Goal: Communication & Community: Participate in discussion

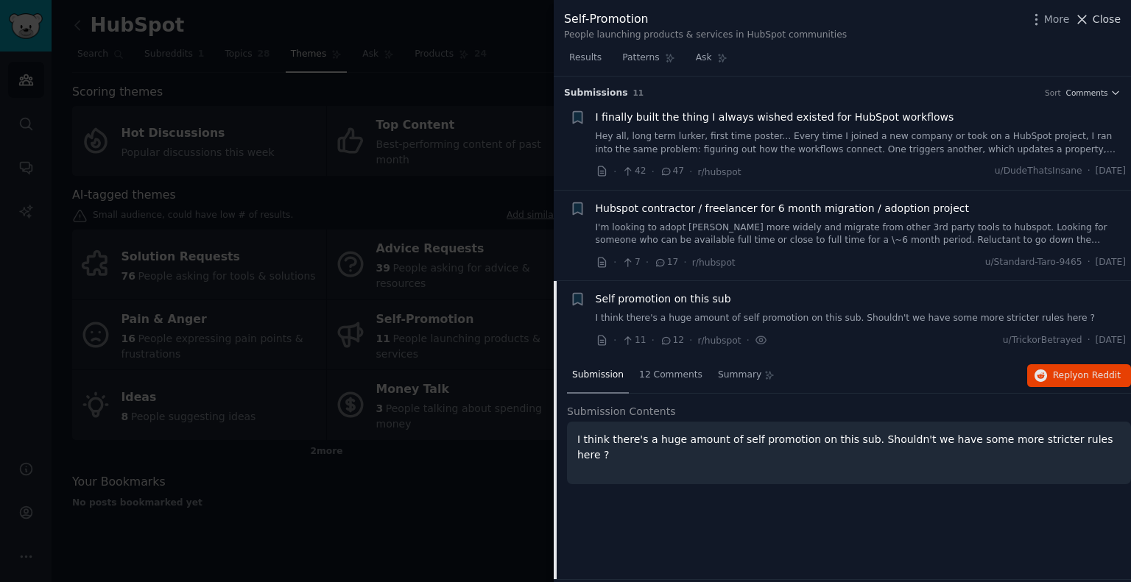
scroll to position [205, 0]
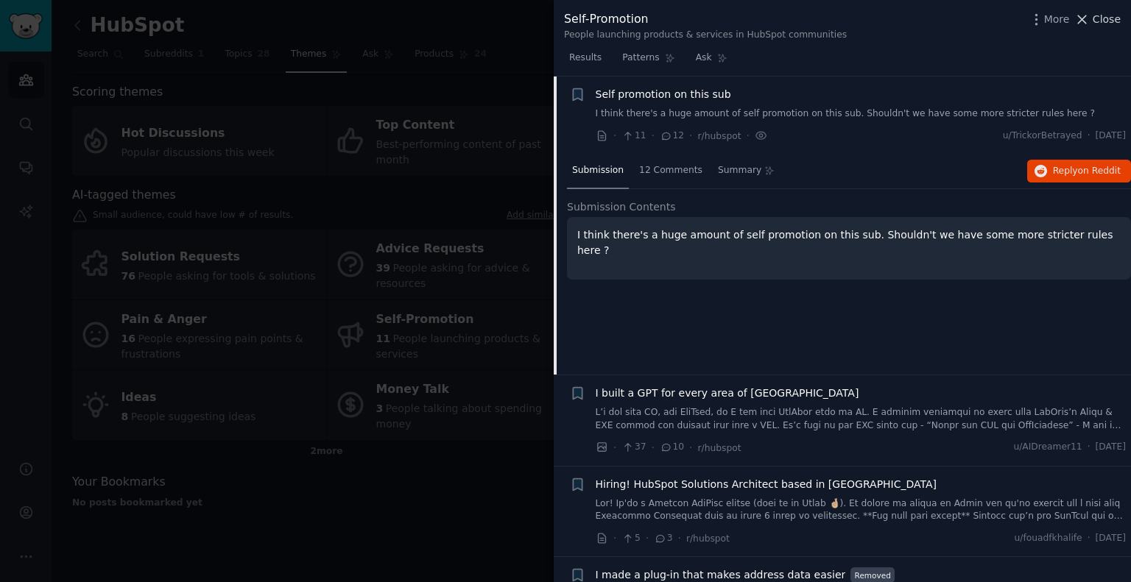
click at [1111, 20] on span "Close" at bounding box center [1106, 19] width 28 height 15
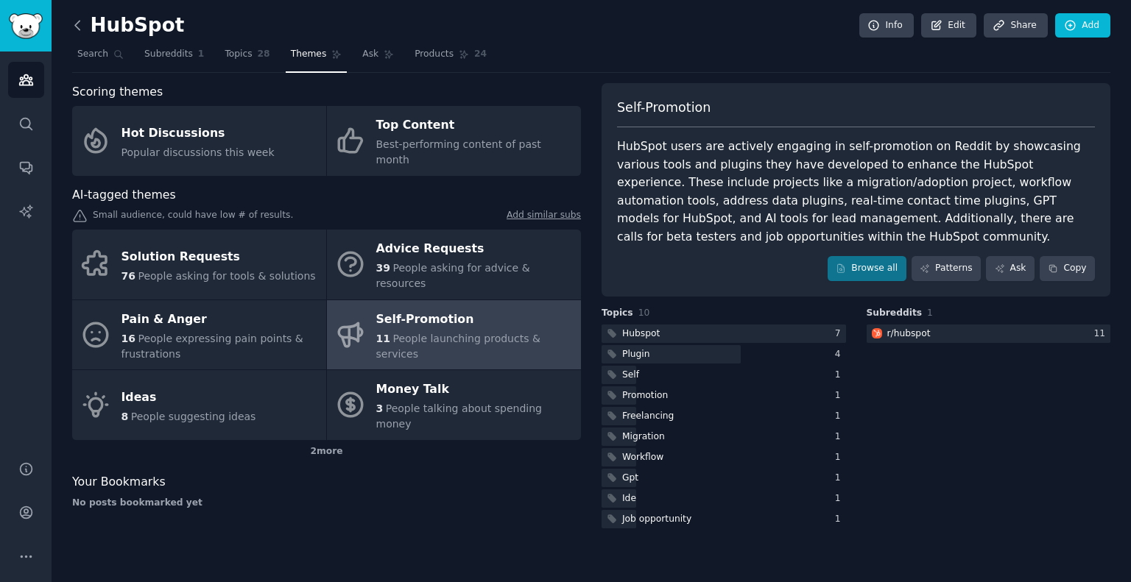
click at [77, 26] on icon at bounding box center [77, 25] width 15 height 15
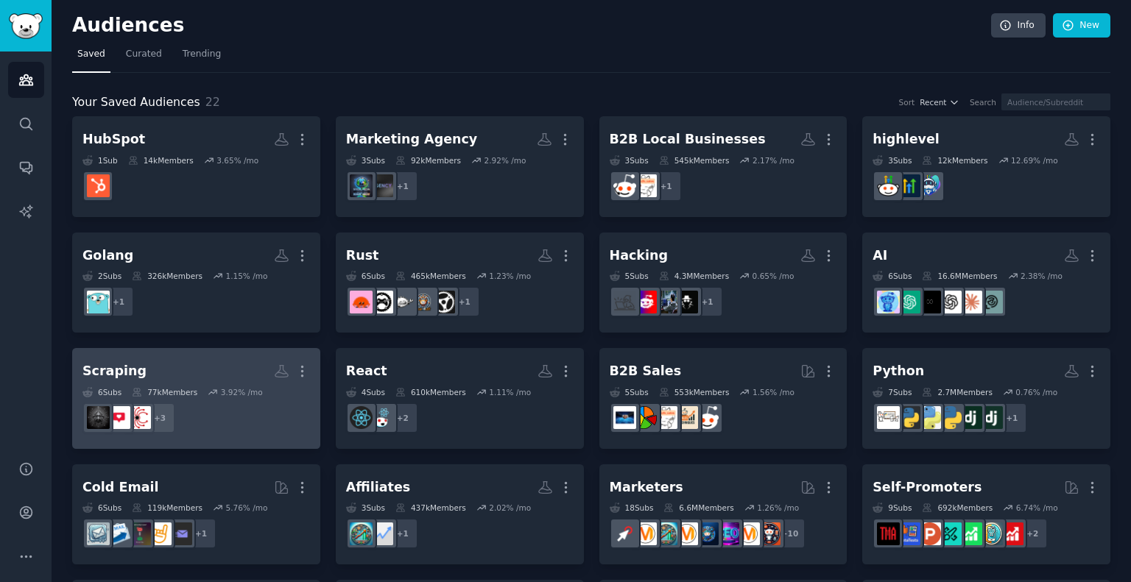
click at [130, 372] on div "Scraping" at bounding box center [114, 371] width 64 height 18
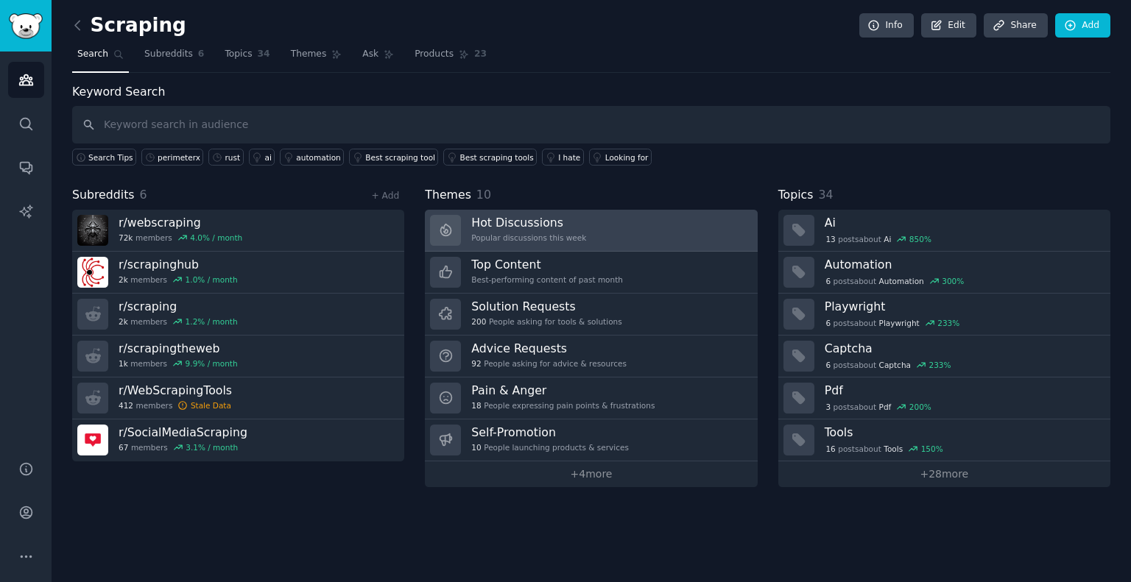
click at [510, 227] on h3 "Hot Discussions" at bounding box center [528, 222] width 115 height 15
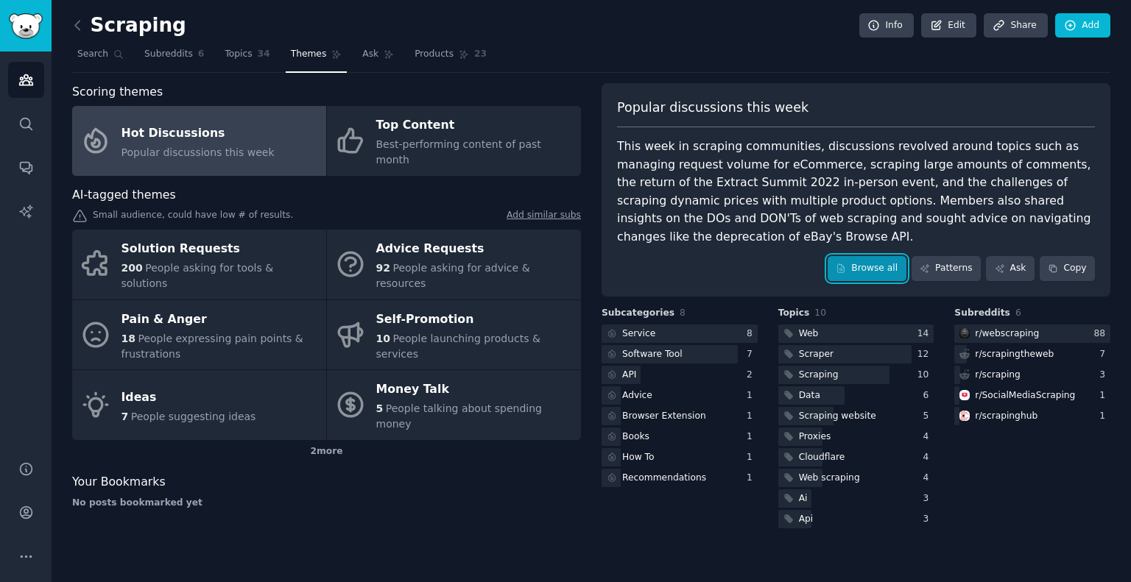
click at [886, 256] on link "Browse all" at bounding box center [866, 268] width 79 height 25
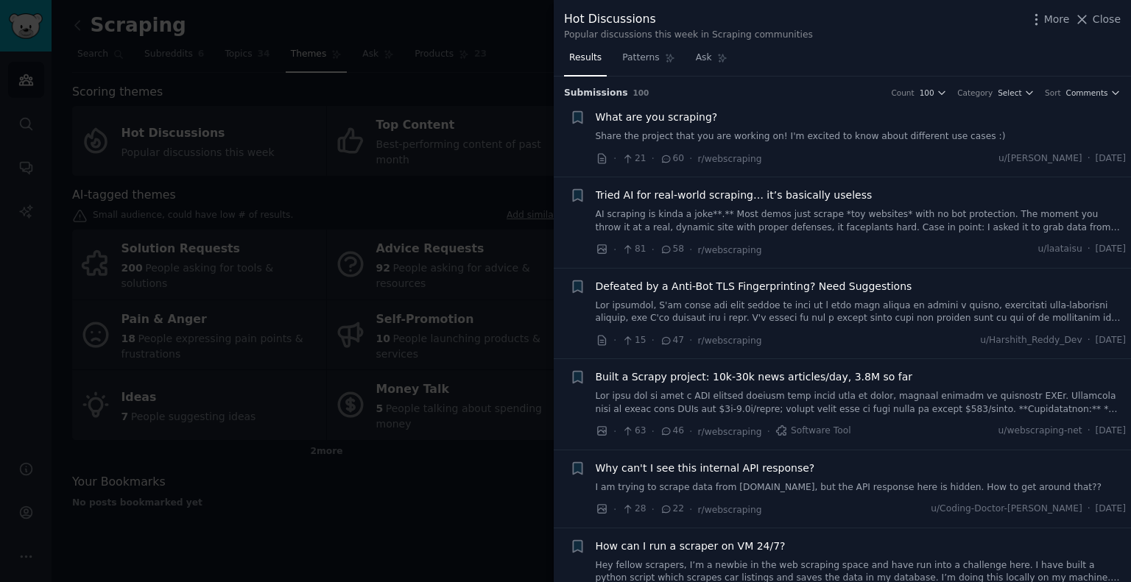
click at [771, 194] on span "Tried AI for real-world scraping… it’s basically useless" at bounding box center [733, 195] width 277 height 15
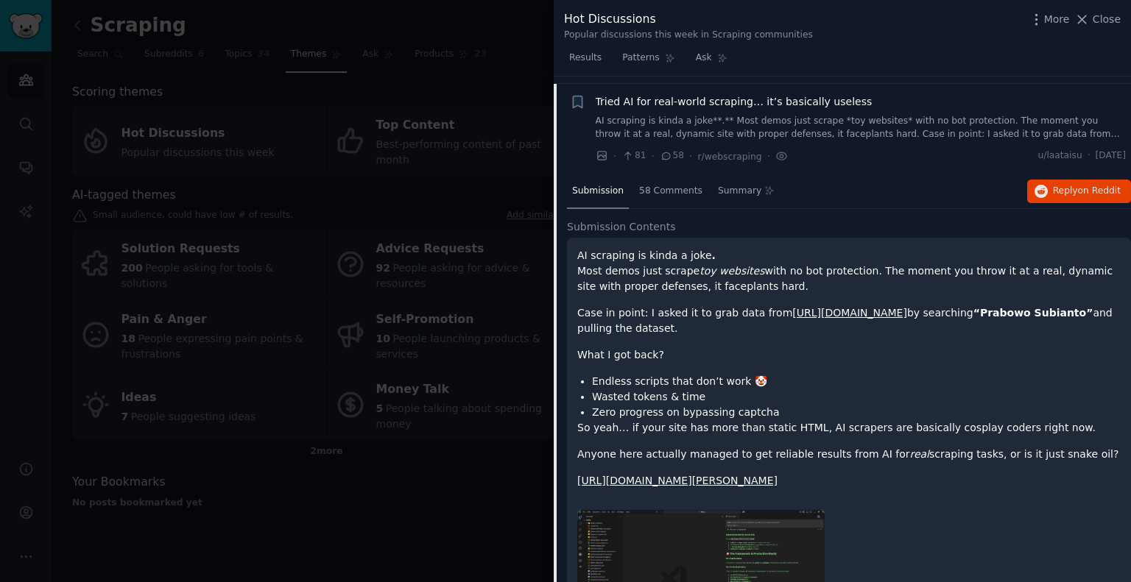
scroll to position [101, 0]
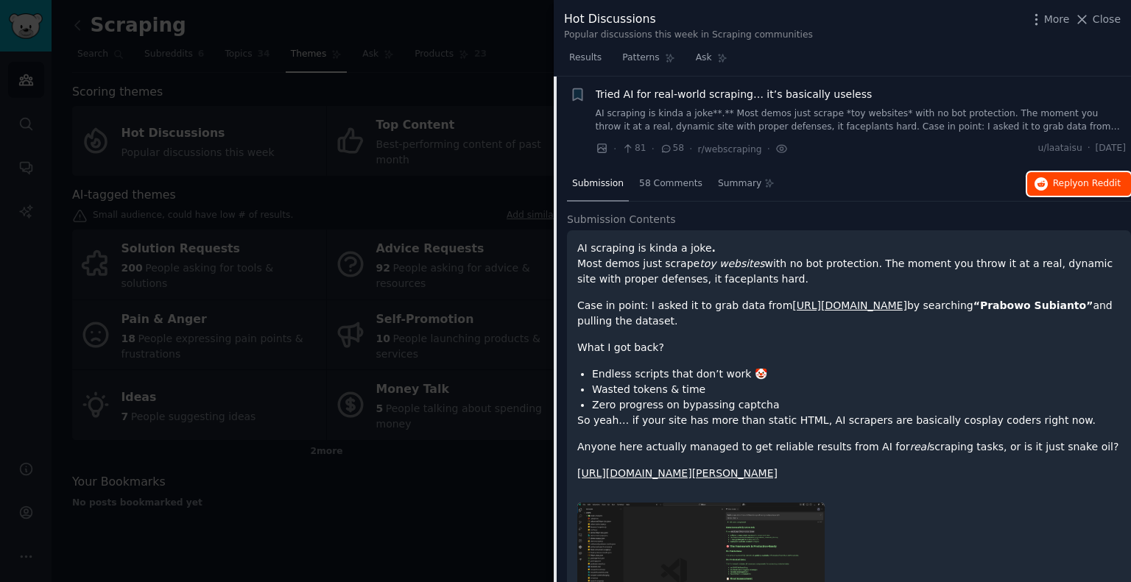
click at [1073, 183] on span "Reply on Reddit" at bounding box center [1087, 183] width 68 height 13
click at [1106, 17] on span "Close" at bounding box center [1106, 19] width 28 height 15
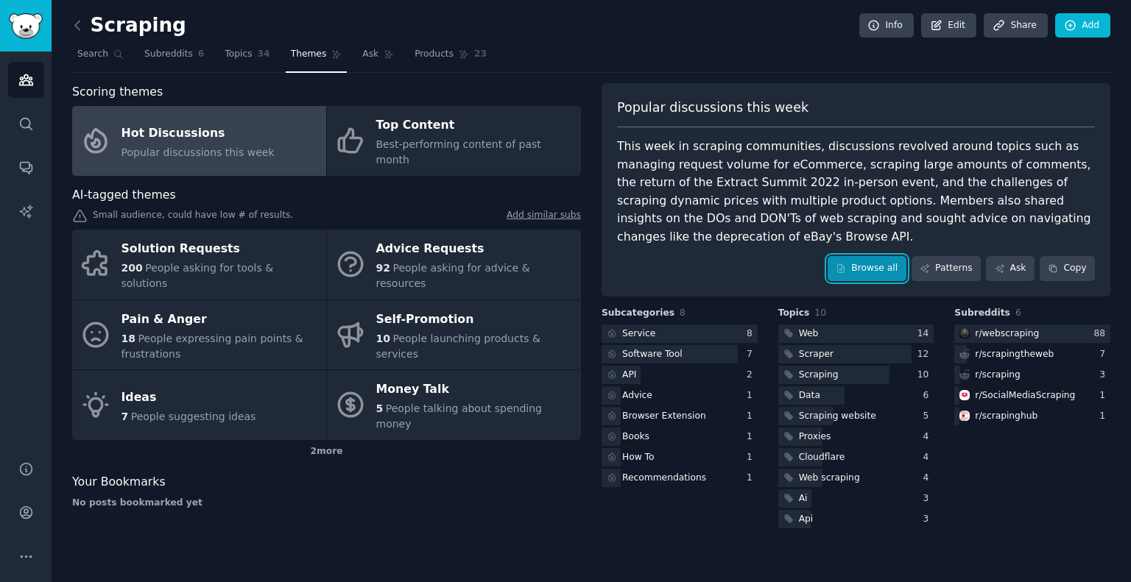
click at [866, 256] on link "Browse all" at bounding box center [866, 268] width 79 height 25
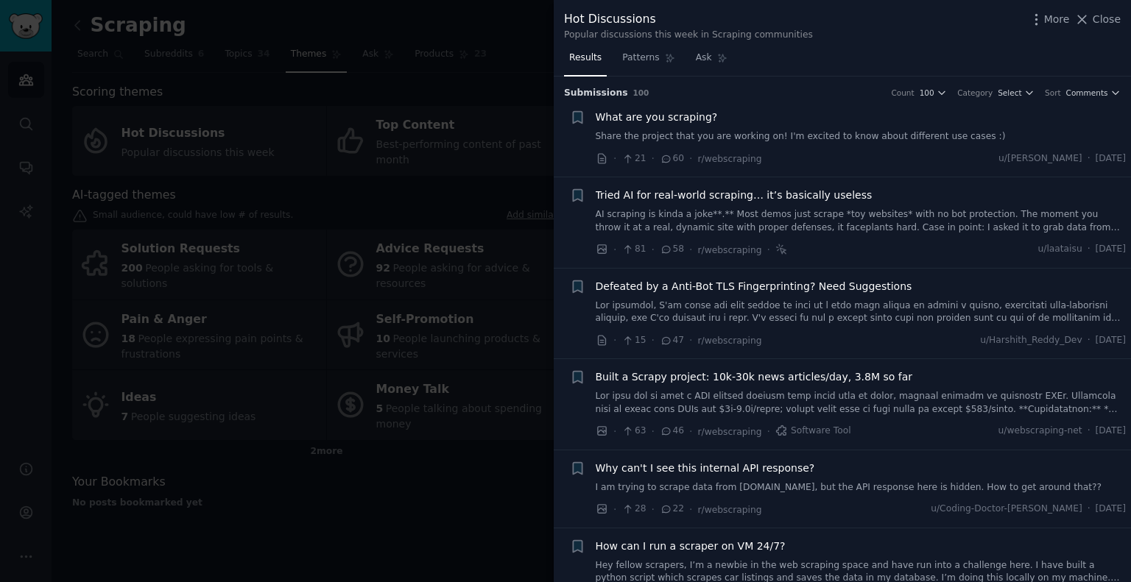
click at [656, 116] on span "What are you scraping?" at bounding box center [656, 117] width 122 height 15
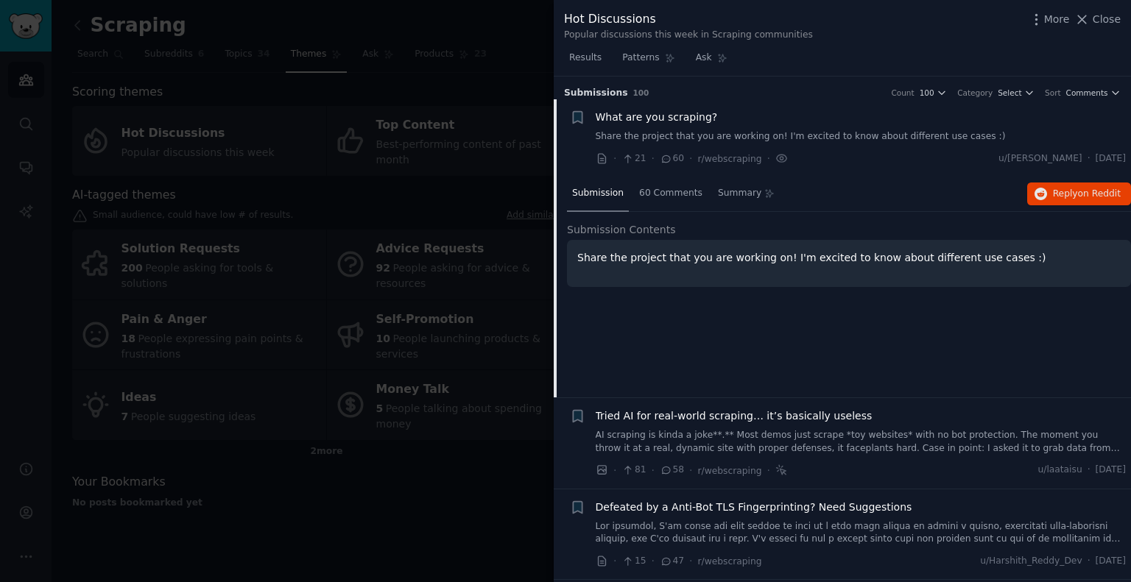
scroll to position [23, 0]
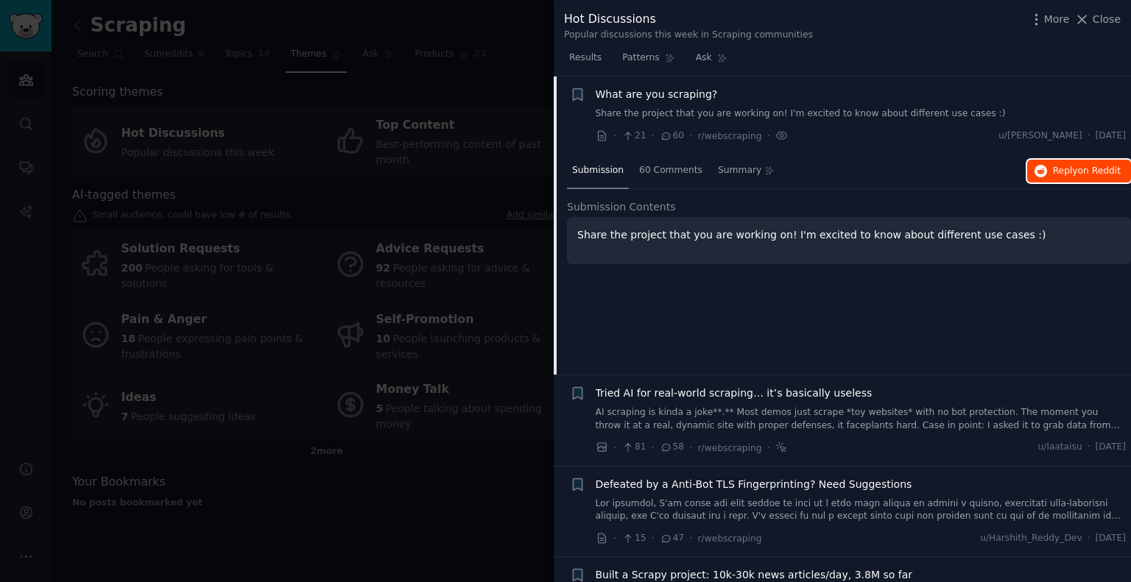
click at [1081, 166] on span "on Reddit" at bounding box center [1099, 171] width 43 height 10
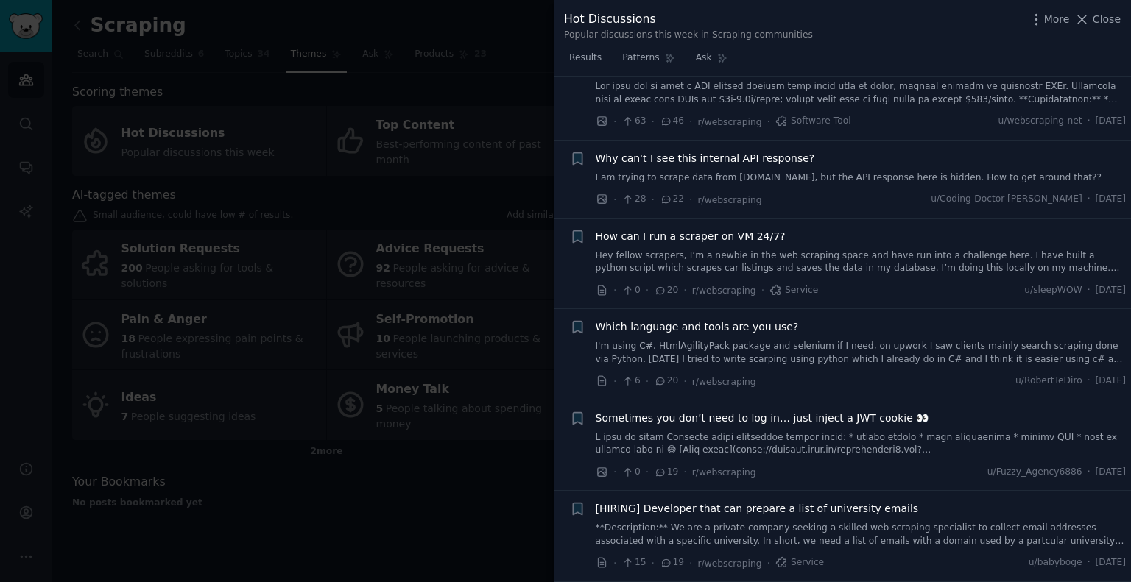
scroll to position [531, 0]
click at [679, 160] on span "Why can't I see this internal API response?" at bounding box center [704, 157] width 219 height 15
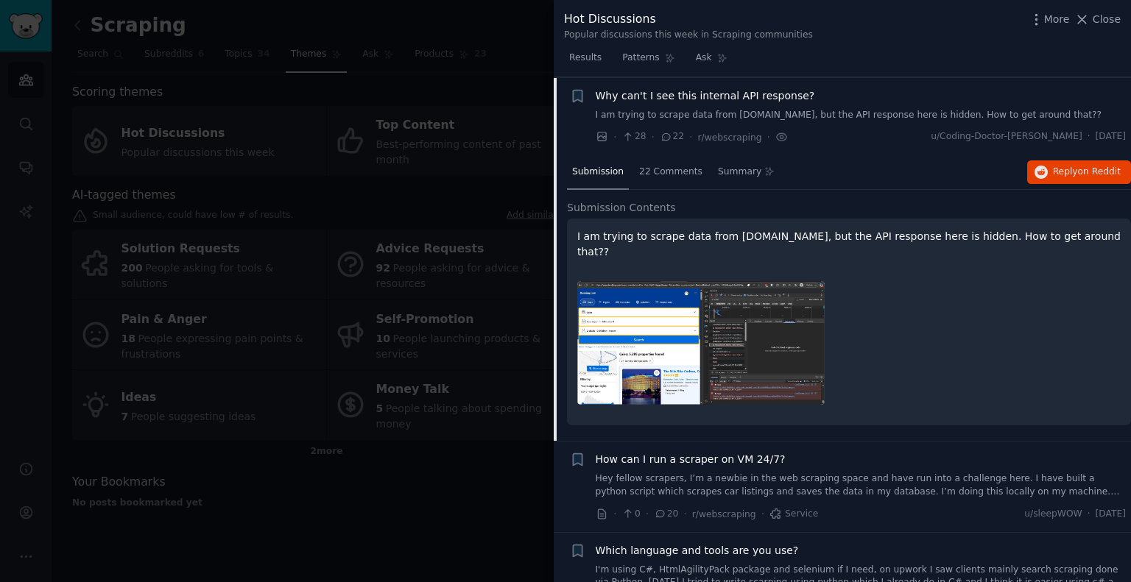
scroll to position [373, 0]
click at [1069, 166] on span "Reply on Reddit" at bounding box center [1087, 171] width 68 height 13
